Goal: Task Accomplishment & Management: Manage account settings

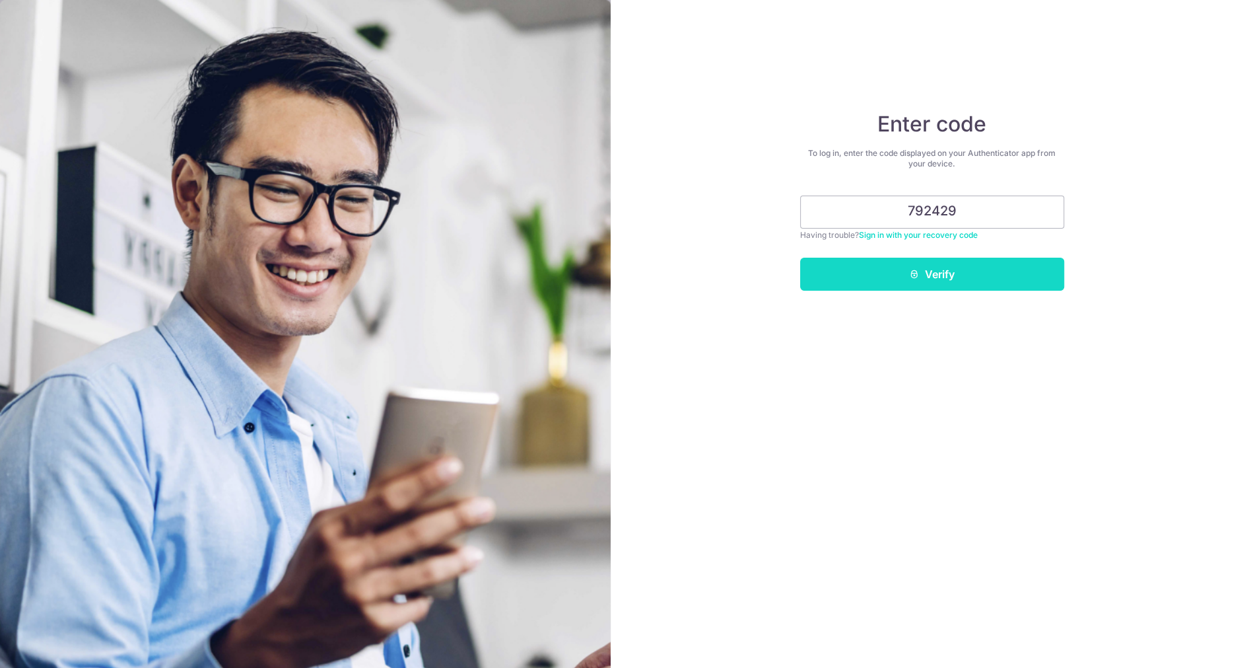
type input "792429"
click at [887, 284] on button "Verify" at bounding box center [932, 274] width 264 height 33
click at [905, 270] on button "Verify" at bounding box center [932, 274] width 264 height 33
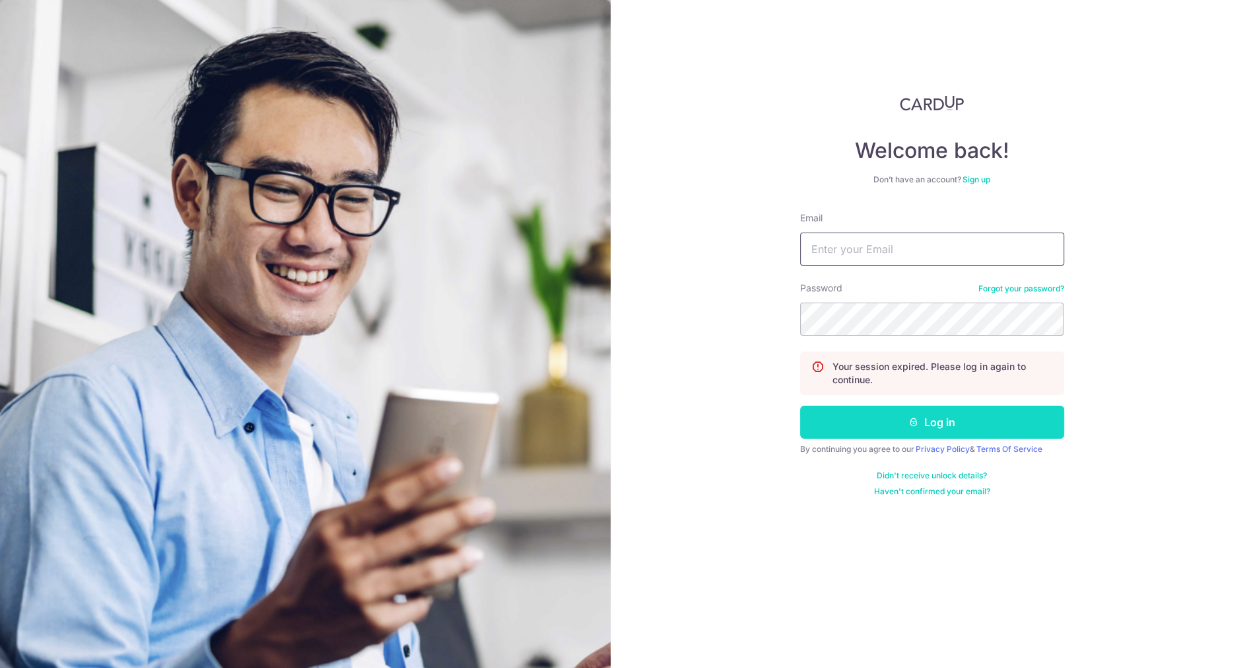
type input "[EMAIL_ADDRESS][DOMAIN_NAME]"
click at [911, 428] on button "Log in" at bounding box center [932, 421] width 264 height 33
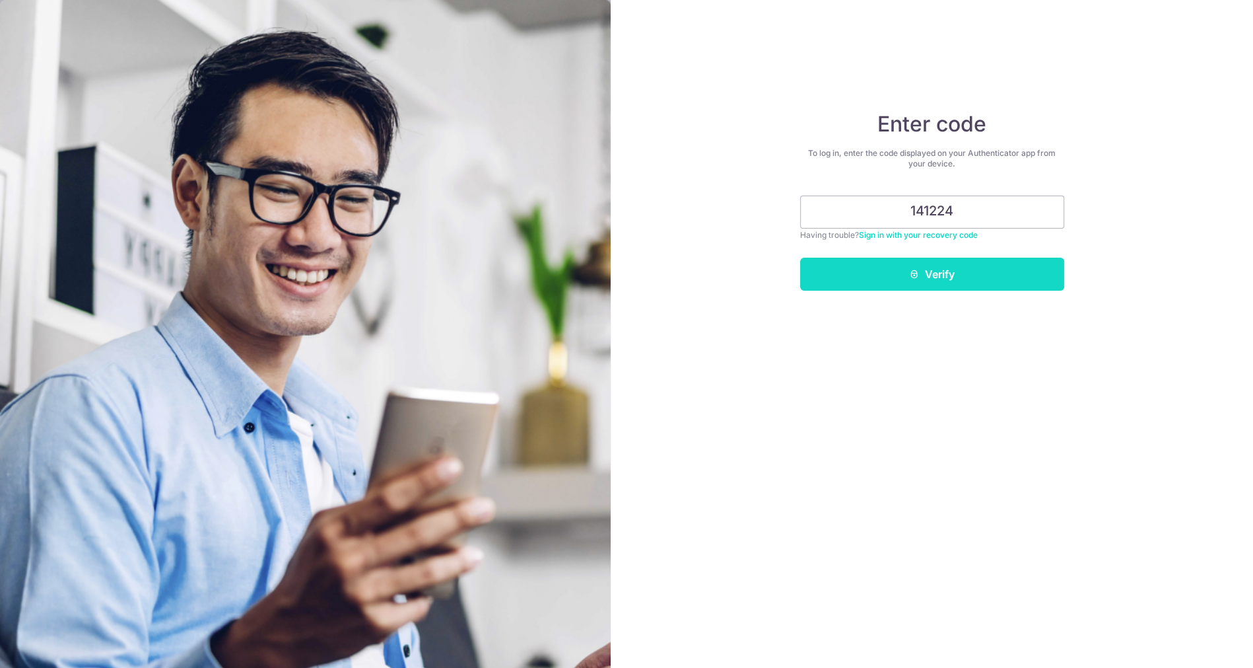
type input "141224"
click at [915, 289] on button "Verify" at bounding box center [932, 274] width 264 height 33
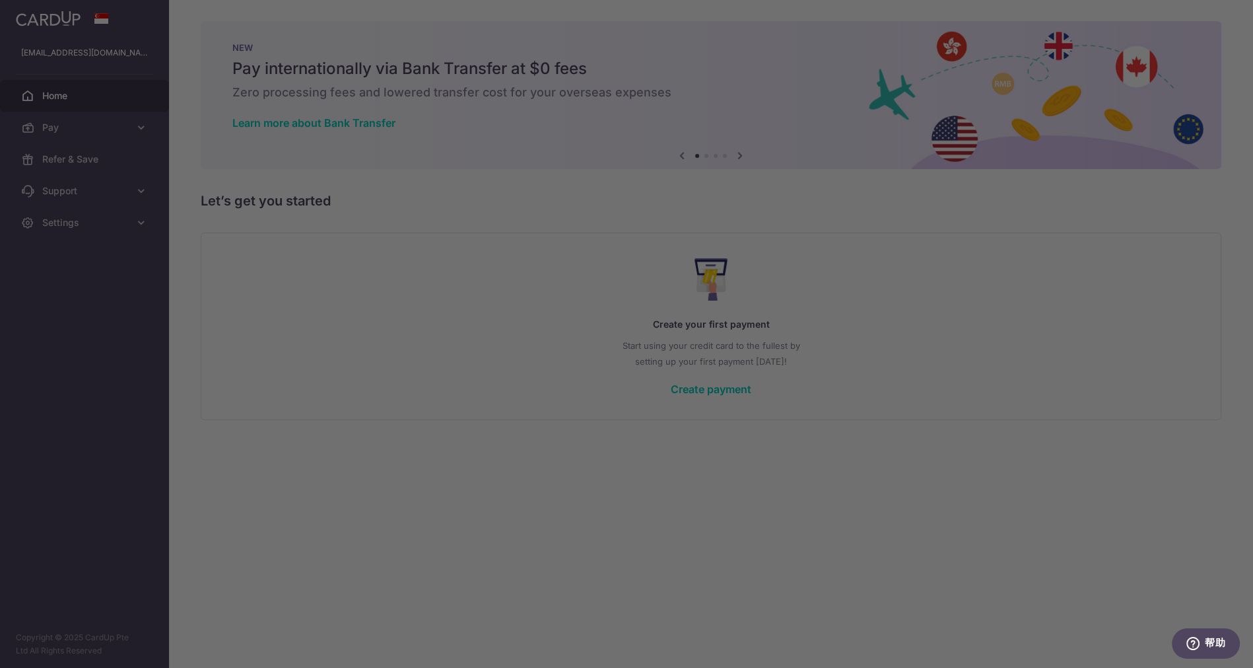
click at [108, 109] on div at bounding box center [633, 337] width 1266 height 674
